Goal: Information Seeking & Learning: Learn about a topic

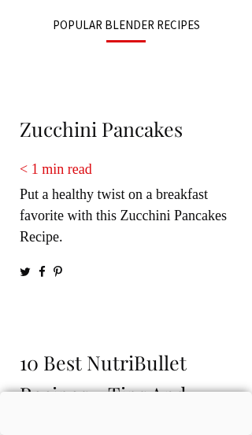
scroll to position [3943, 0]
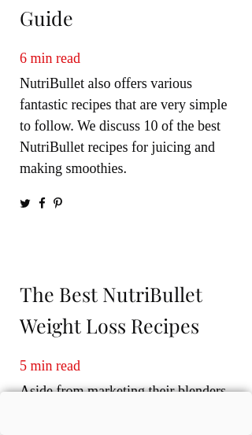
click at [133, 392] on div at bounding box center [126, 392] width 252 height 0
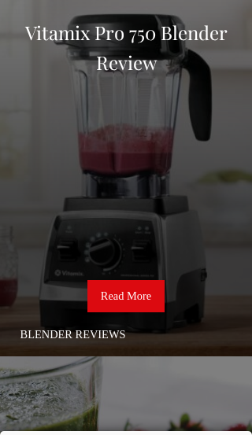
scroll to position [77, 0]
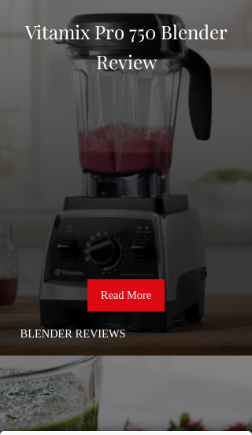
click at [142, 299] on link "Read More" at bounding box center [125, 295] width 77 height 33
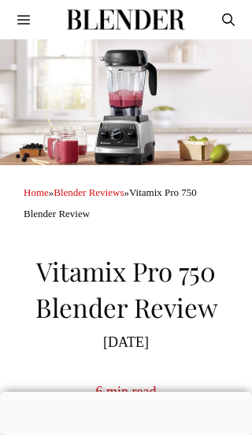
click at [28, 14] on button "Menu" at bounding box center [24, 19] width 48 height 39
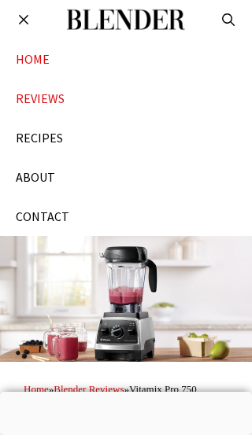
click at [19, 61] on link "HOME" at bounding box center [126, 58] width 252 height 39
